Goal: Transaction & Acquisition: Purchase product/service

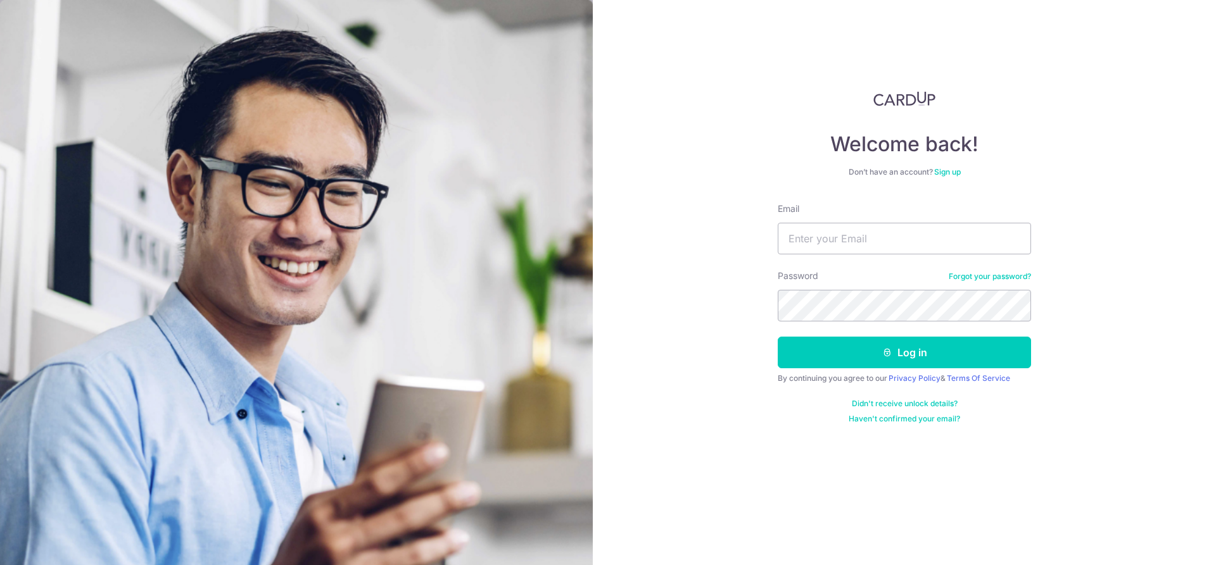
type input "anthonyphua7.7@gmail.com"
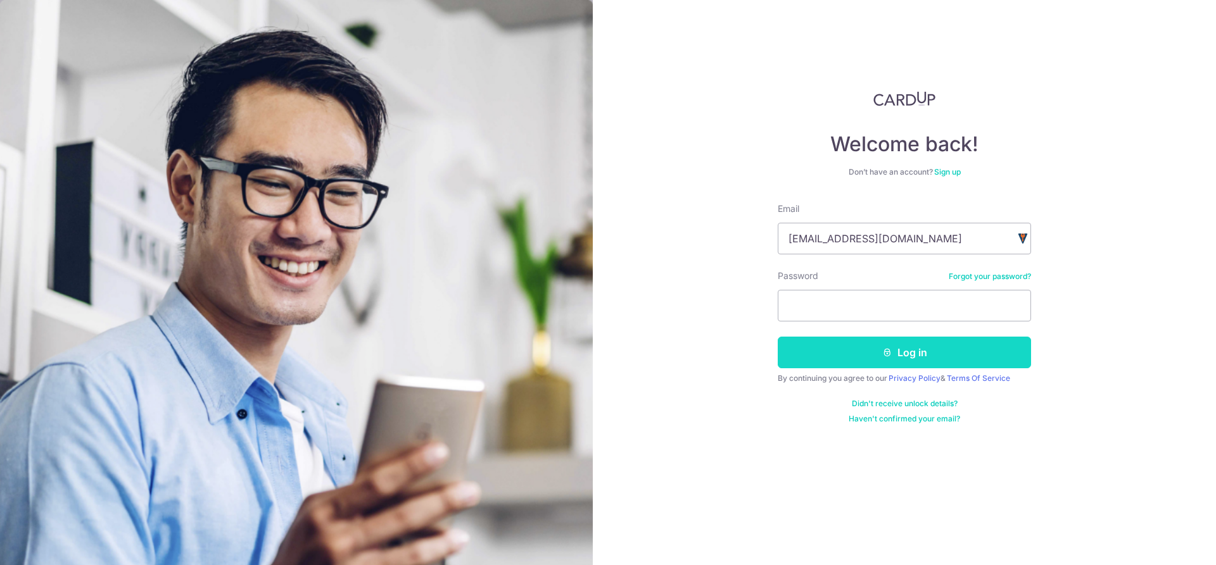
click at [936, 353] on button "Log in" at bounding box center [904, 353] width 253 height 32
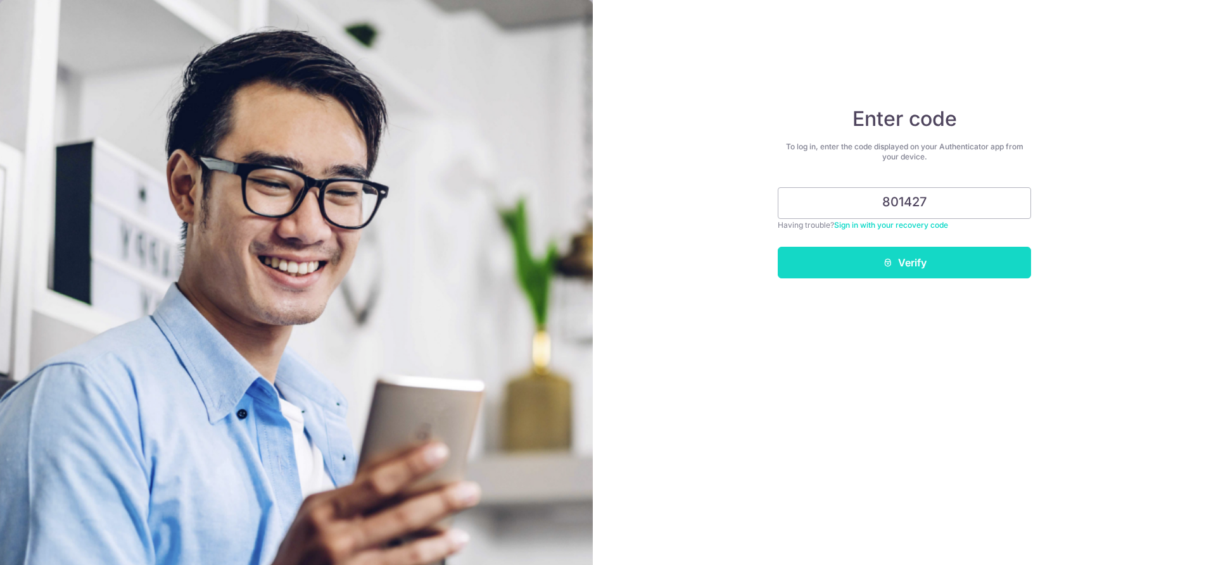
type input "801427"
click at [908, 273] on button "Verify" at bounding box center [904, 263] width 253 height 32
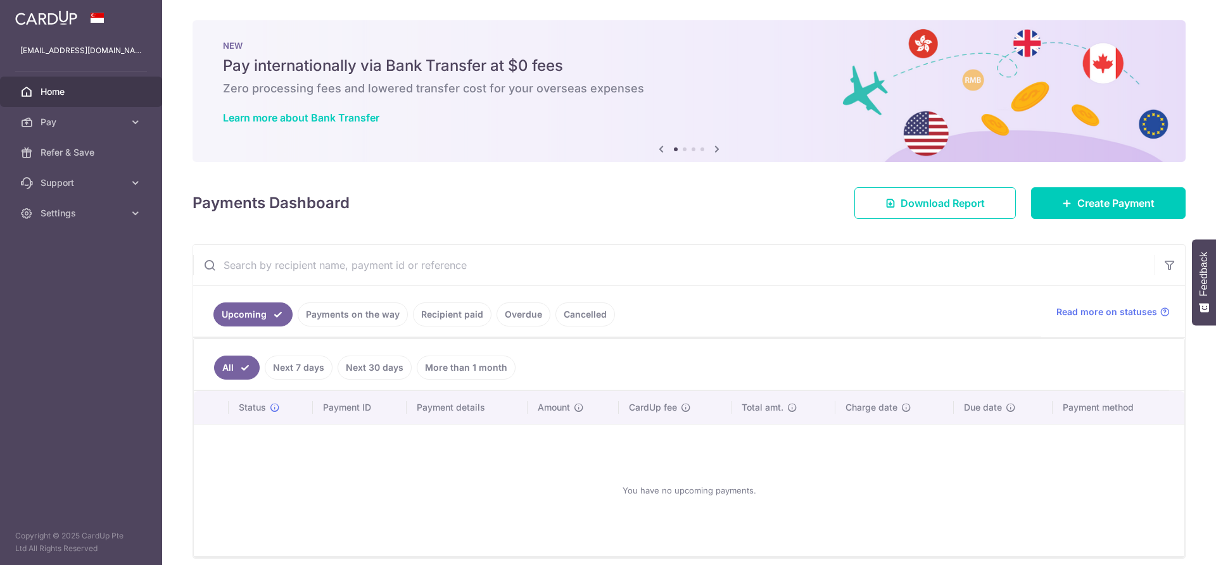
click at [462, 308] on link "Recipient paid" at bounding box center [452, 315] width 79 height 24
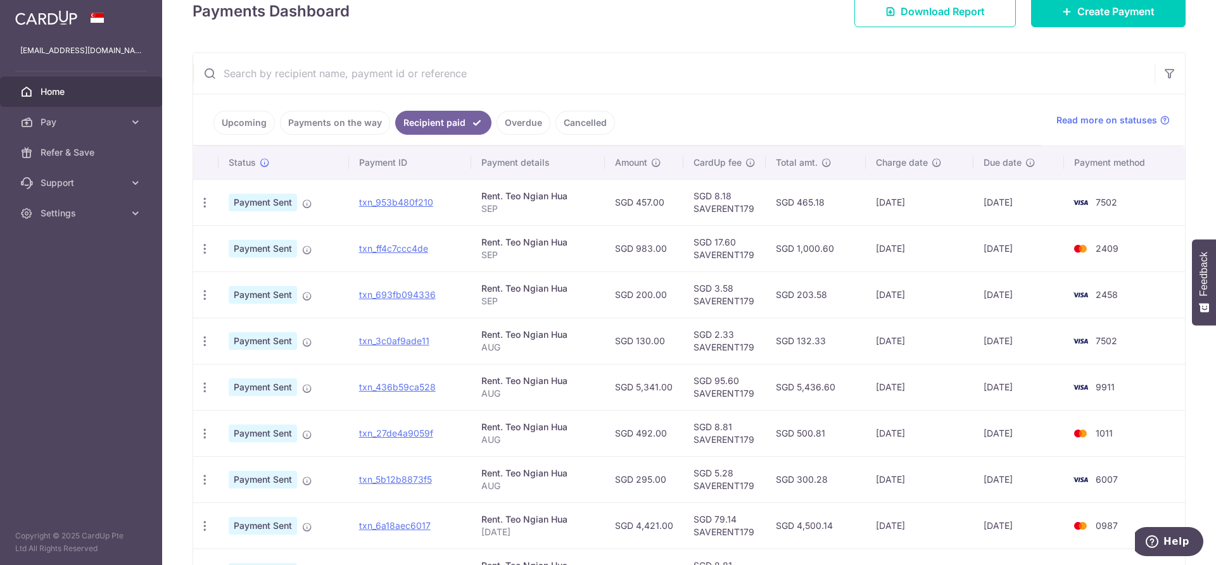
scroll to position [194, 0]
click at [203, 208] on icon "button" at bounding box center [204, 200] width 13 height 13
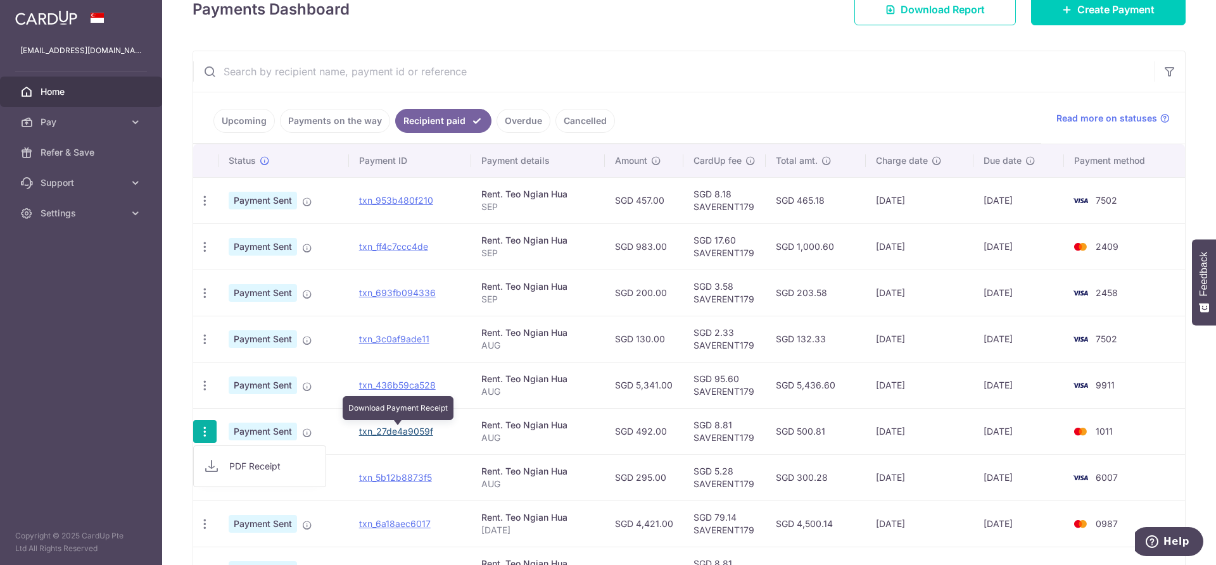
click at [401, 432] on link "txn_27de4a9059f" at bounding box center [396, 431] width 74 height 11
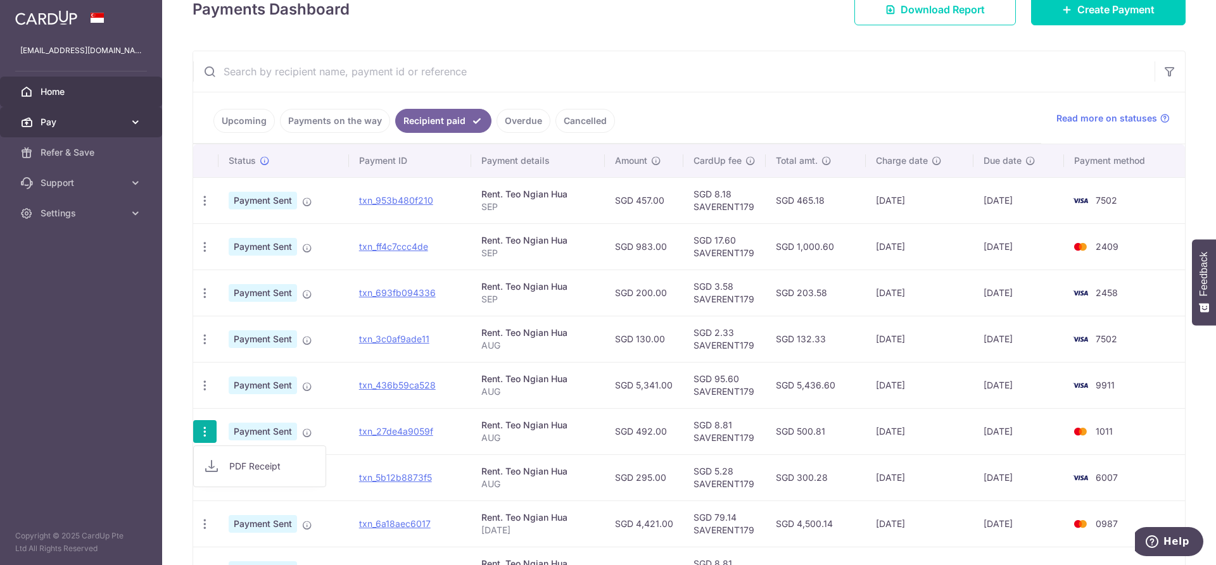
click at [144, 120] on link "Pay" at bounding box center [81, 122] width 162 height 30
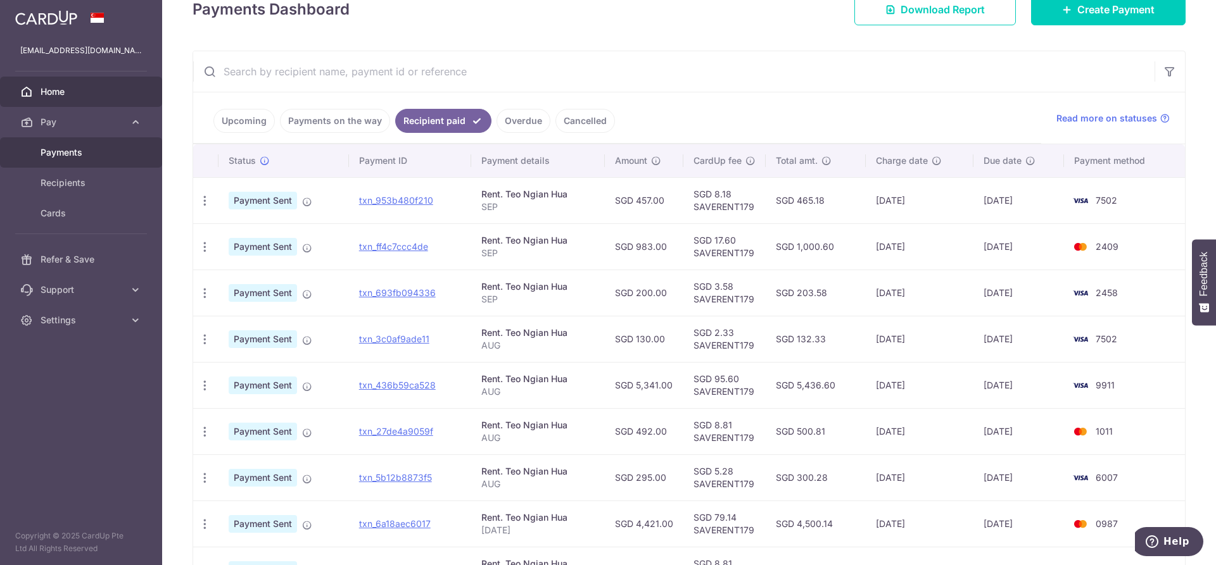
click at [74, 150] on span "Payments" at bounding box center [83, 152] width 84 height 13
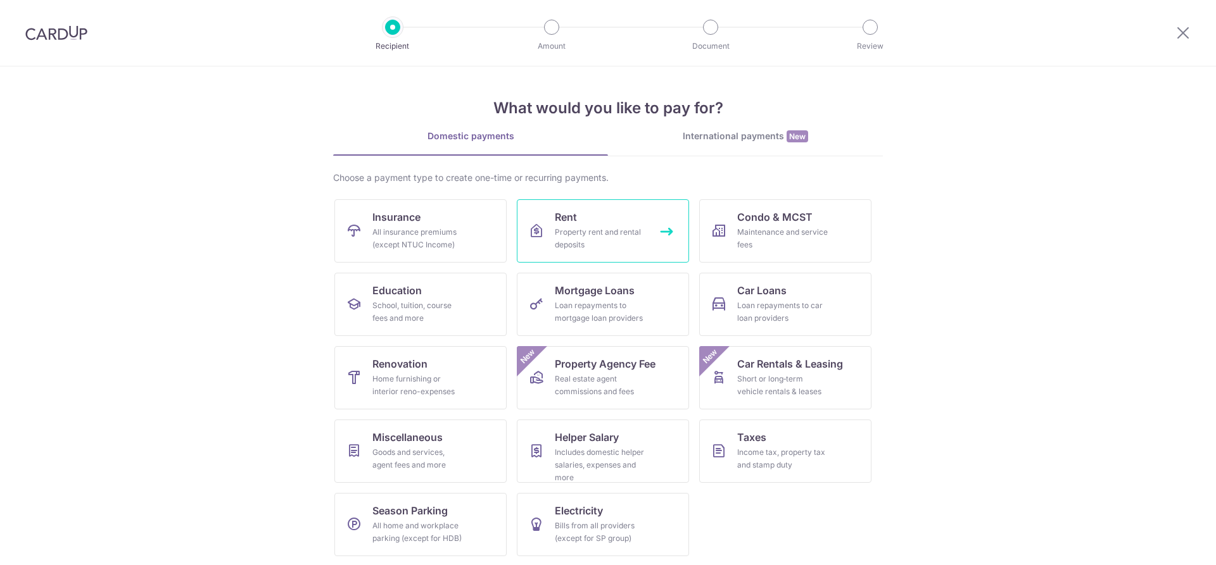
click at [610, 239] on div "Property rent and rental deposits" at bounding box center [600, 238] width 91 height 25
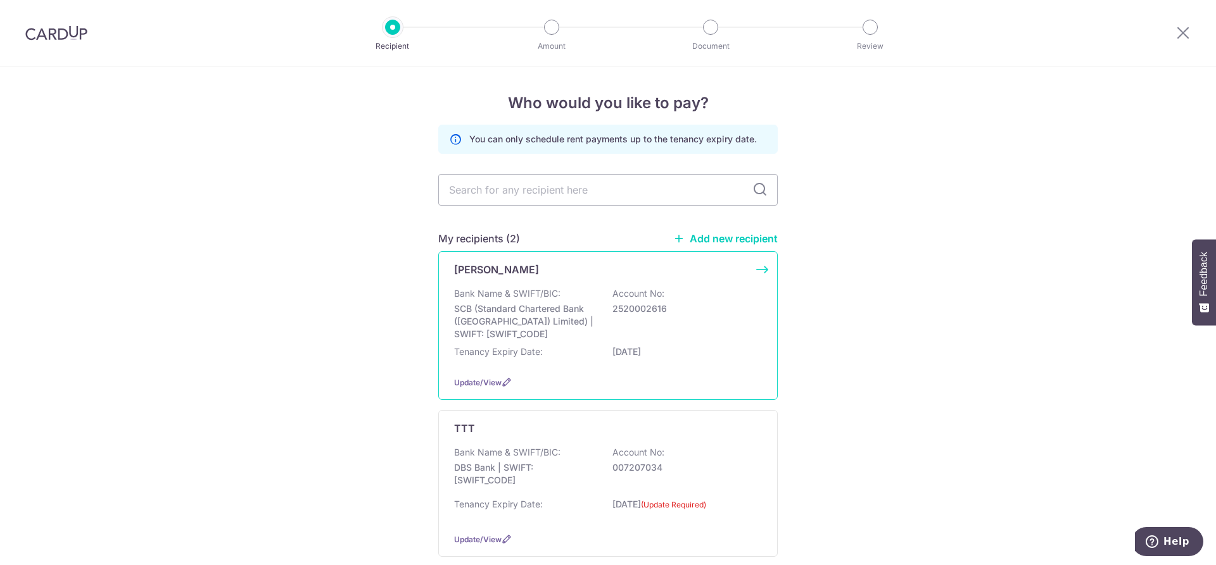
click at [759, 268] on div "Teo Ngian Hua Bank Name & SWIFT/BIC: SCB (Standard Chartered Bank (Singapore) L…" at bounding box center [607, 325] width 339 height 149
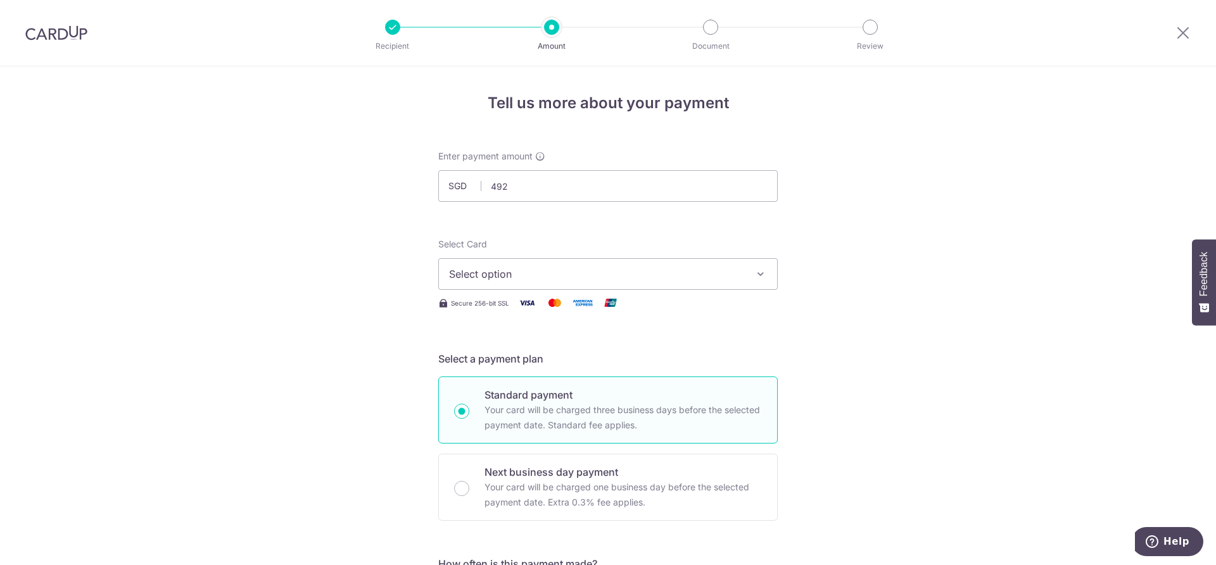
type input "492.00"
click at [552, 277] on span "Select option" at bounding box center [596, 274] width 295 height 15
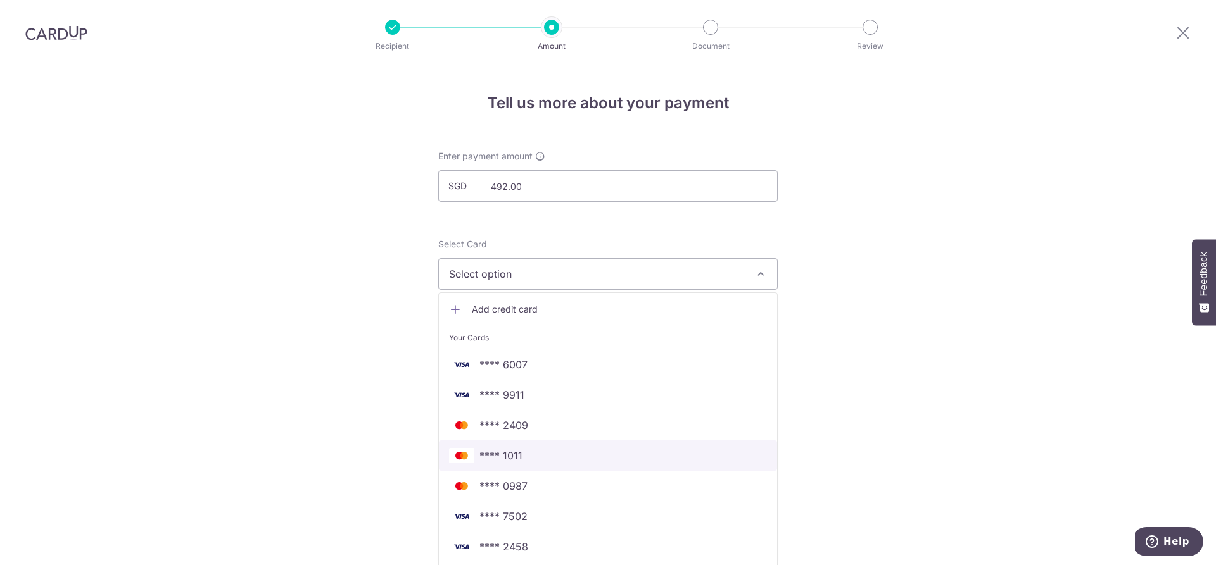
click at [510, 461] on span "**** 1011" at bounding box center [500, 455] width 43 height 15
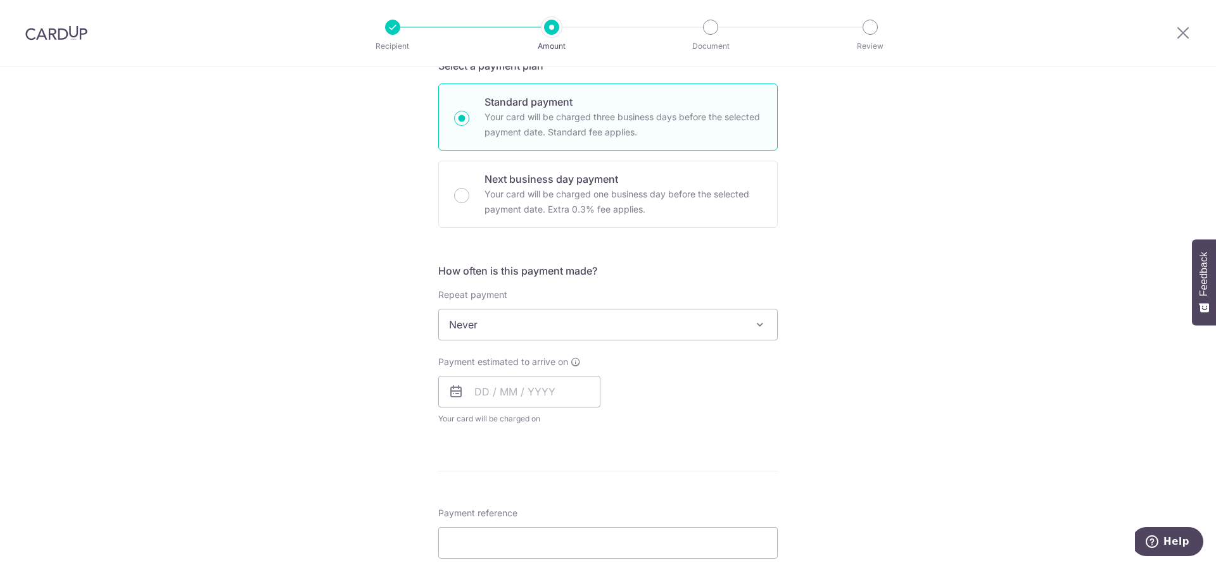
scroll to position [388, 0]
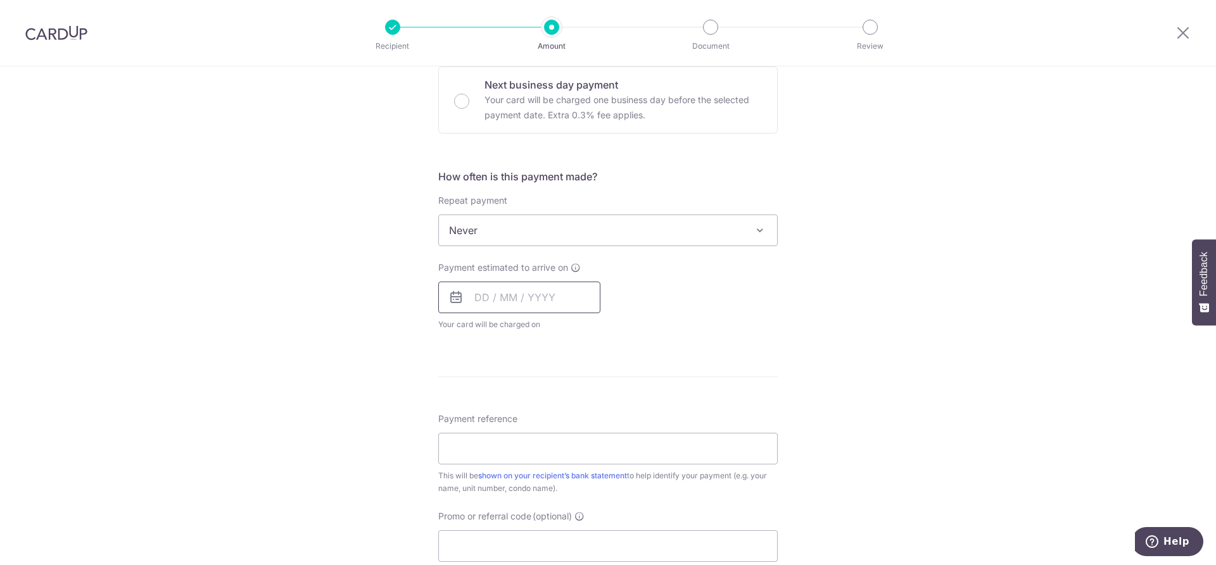
click at [555, 305] on input "text" at bounding box center [519, 298] width 162 height 32
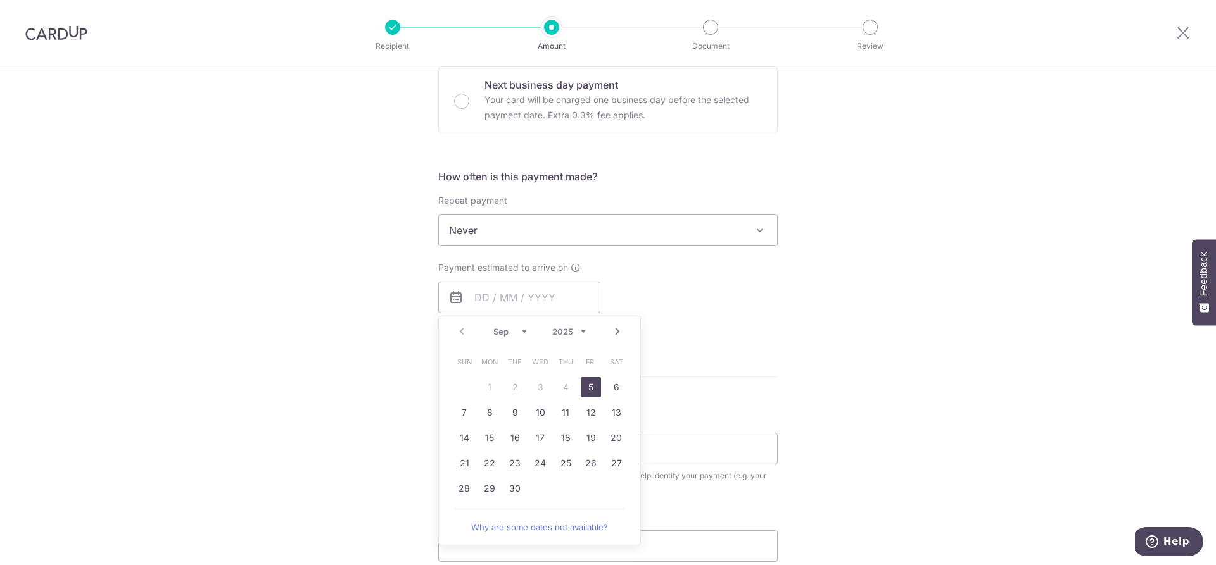
click at [588, 387] on link "5" at bounding box center [591, 387] width 20 height 20
type input "[DATE]"
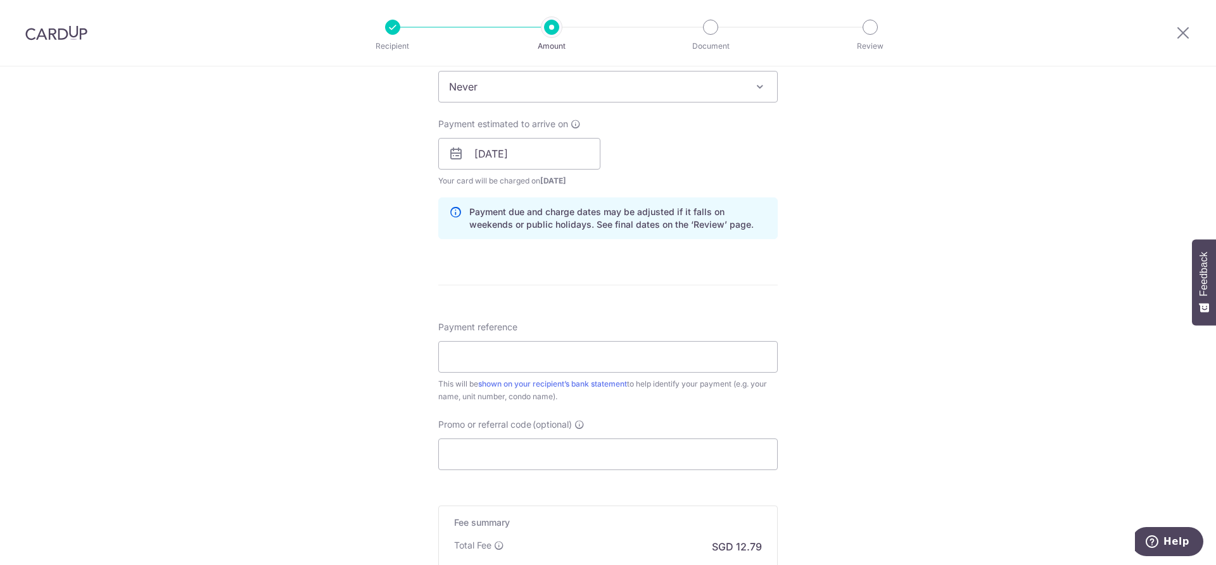
scroll to position [581, 0]
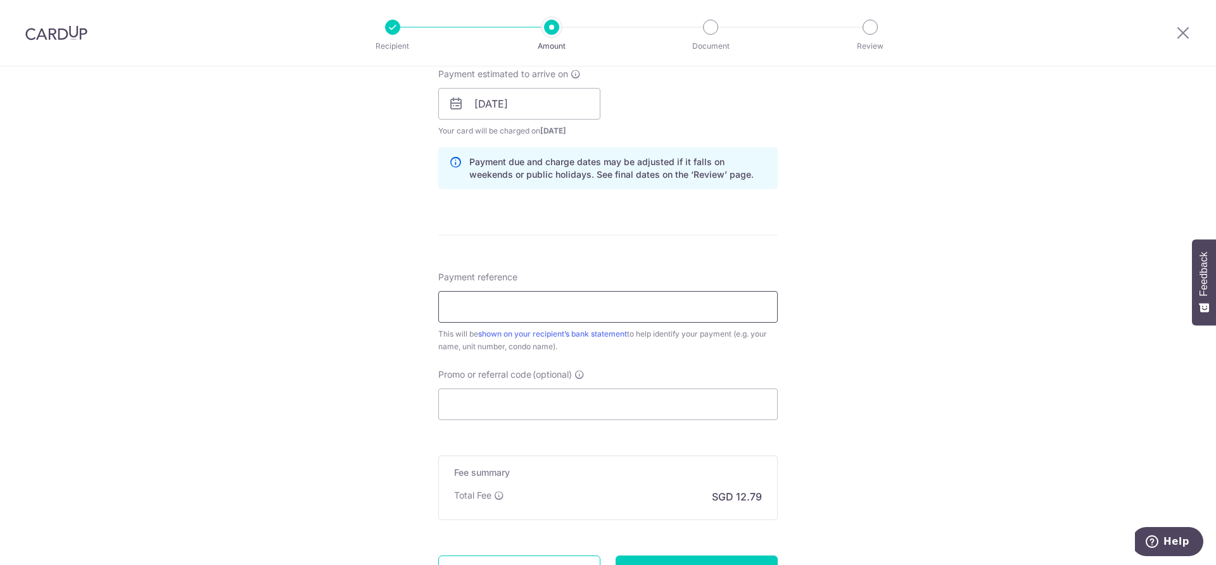
click at [628, 316] on input "Payment reference" at bounding box center [607, 307] width 339 height 32
type input "SEP"
click at [571, 410] on input "Promo or referral code (optional)" at bounding box center [607, 405] width 339 height 32
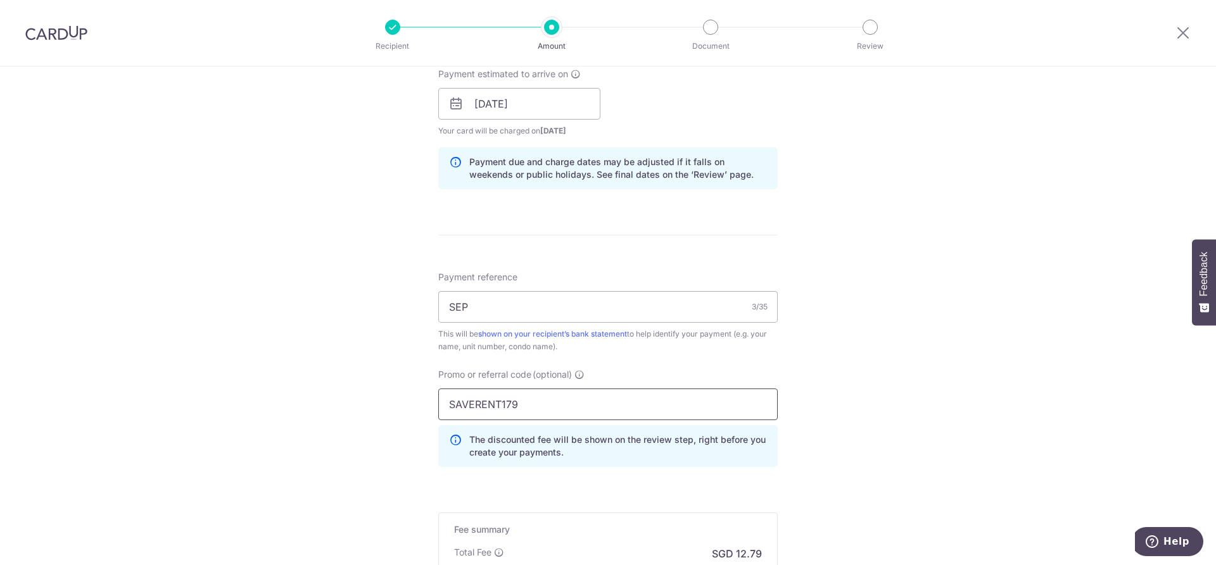
scroll to position [755, 0]
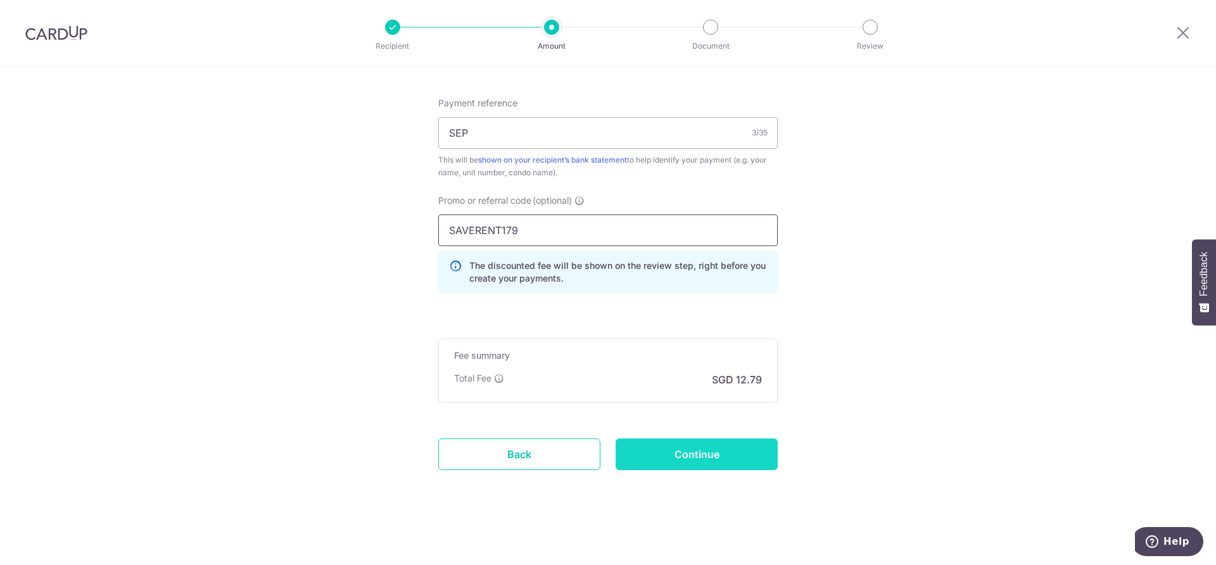
type input "SAVERENT179"
click at [708, 451] on input "Continue" at bounding box center [696, 455] width 162 height 32
type input "Create Schedule"
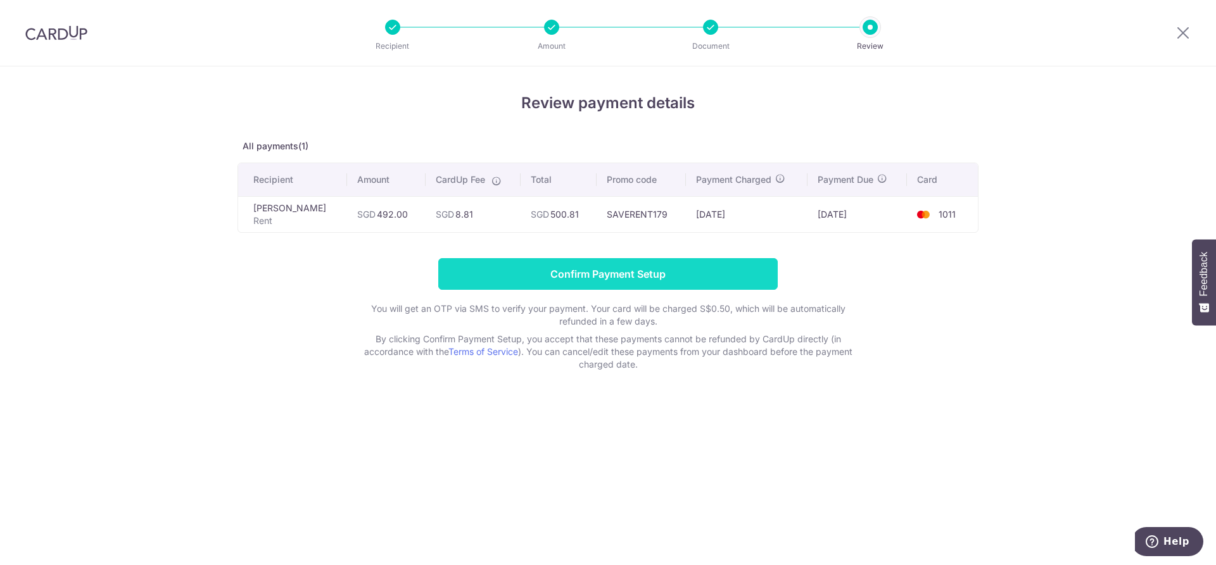
click at [595, 282] on input "Confirm Payment Setup" at bounding box center [607, 274] width 339 height 32
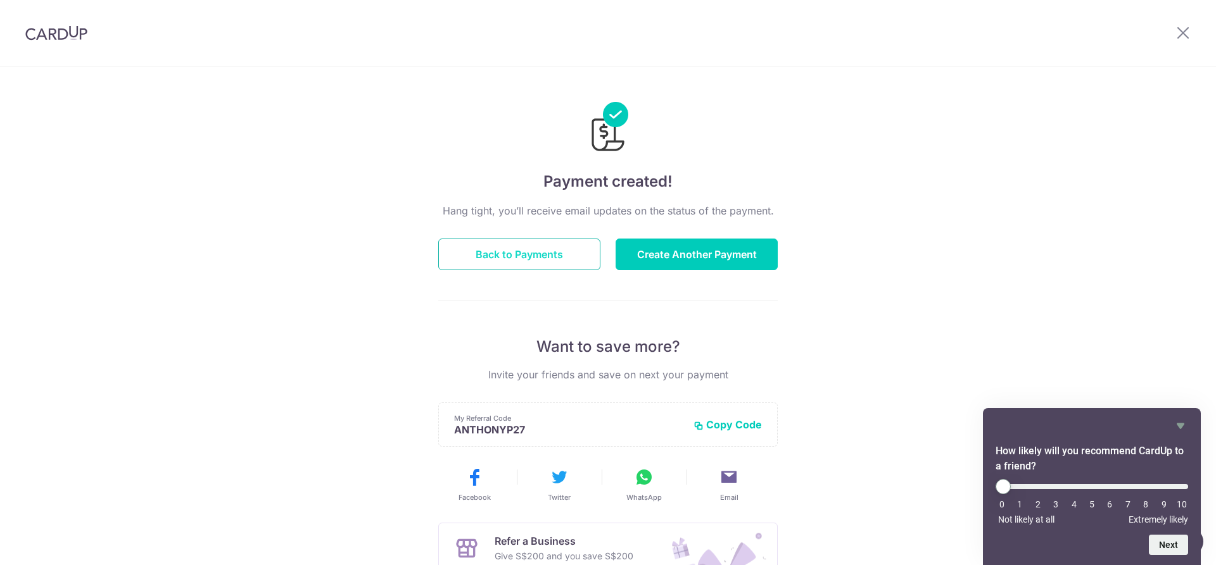
click at [550, 246] on button "Back to Payments" at bounding box center [519, 255] width 162 height 32
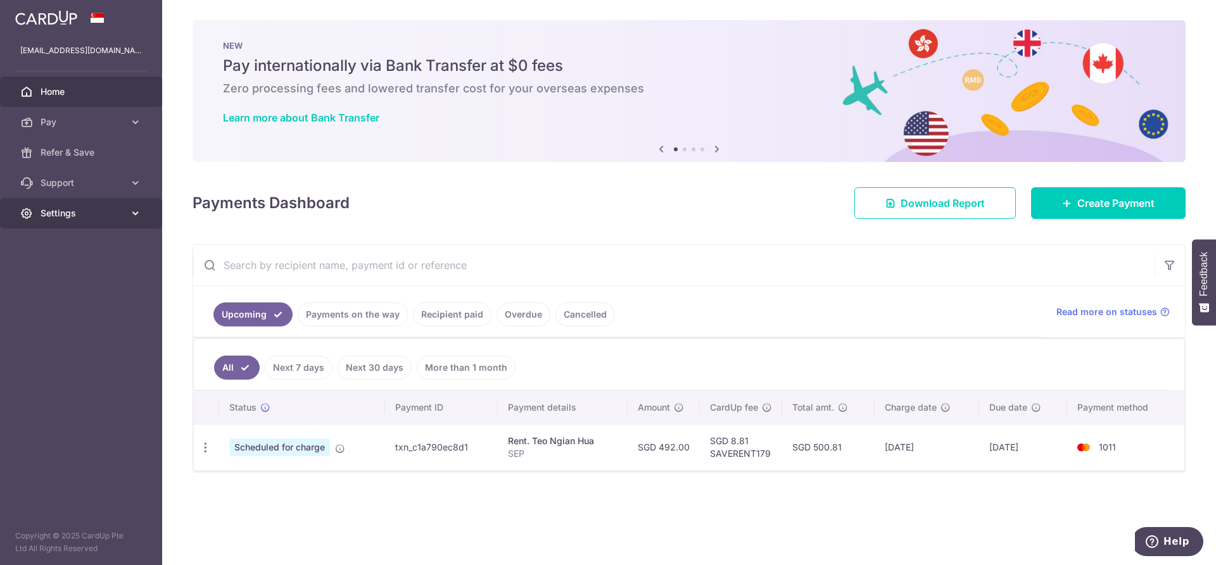
click at [122, 217] on span "Settings" at bounding box center [83, 213] width 84 height 13
click at [65, 269] on span "Logout" at bounding box center [83, 274] width 84 height 13
